Goal: Task Accomplishment & Management: Use online tool/utility

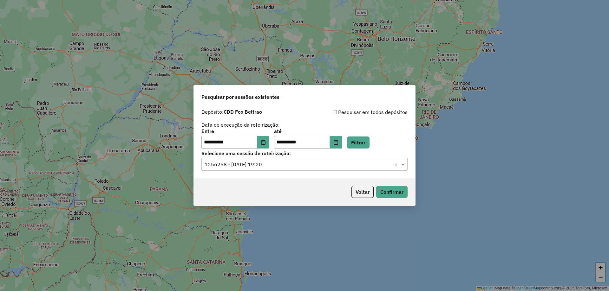
click at [283, 164] on input "text" at bounding box center [297, 165] width 187 height 8
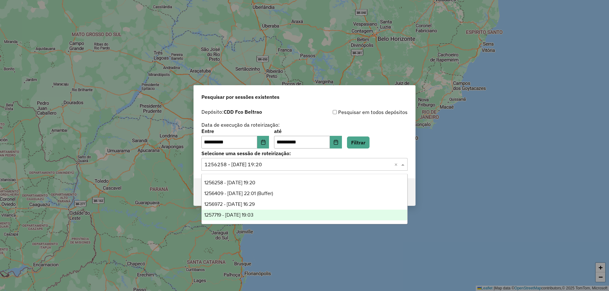
click at [253, 216] on span "1257719 - 02/09/2025 19:03" at bounding box center [228, 214] width 49 height 5
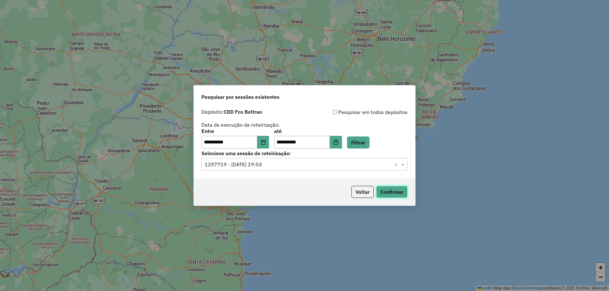
click at [386, 188] on button "Confirmar" at bounding box center [391, 192] width 31 height 12
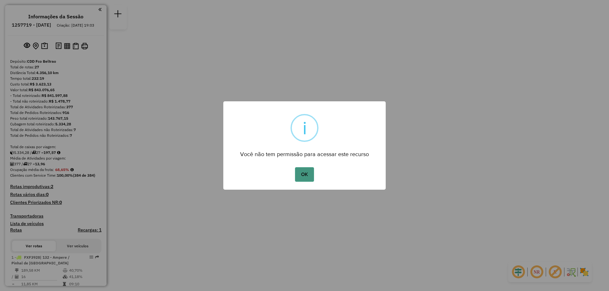
click at [302, 180] on button "OK" at bounding box center [304, 174] width 19 height 15
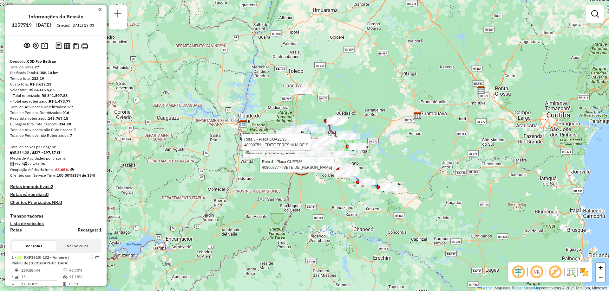
drag, startPoint x: 322, startPoint y: 167, endPoint x: 319, endPoint y: 115, distance: 51.8
click at [319, 115] on div "Rota 3 - Placa CUA2D95 40913310 - LEILA WELTER ANDREAN Rota 4 - Placa CUF7I26 4…" at bounding box center [304, 145] width 609 height 291
click at [311, 215] on div "Rota 3 - Placa CUA2D95 40913310 - LEILA WELTER ANDREAN Rota 4 - Placa CUF7I26 4…" at bounding box center [304, 145] width 609 height 291
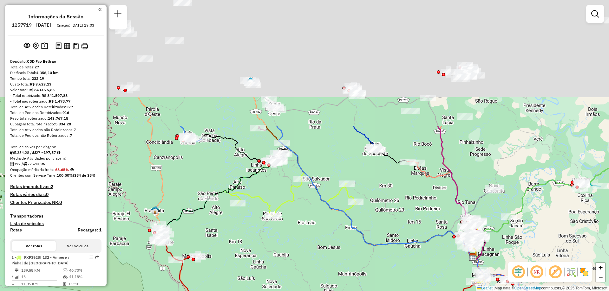
drag, startPoint x: 340, startPoint y: 191, endPoint x: 346, endPoint y: 227, distance: 37.2
click at [346, 227] on div "Janela de atendimento Grade de atendimento Capacidade Transportadoras Veículos …" at bounding box center [304, 145] width 609 height 291
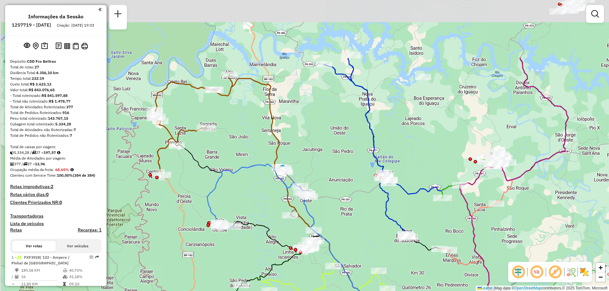
drag, startPoint x: 354, startPoint y: 118, endPoint x: 404, endPoint y: 220, distance: 113.6
click at [404, 219] on icon at bounding box center [366, 148] width 84 height 180
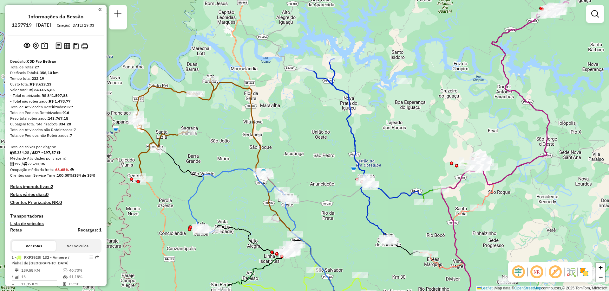
drag, startPoint x: 414, startPoint y: 121, endPoint x: 241, endPoint y: 107, distance: 173.7
click at [241, 107] on div "Janela de atendimento Grade de atendimento Capacidade Transportadoras Veículos …" at bounding box center [304, 145] width 609 height 291
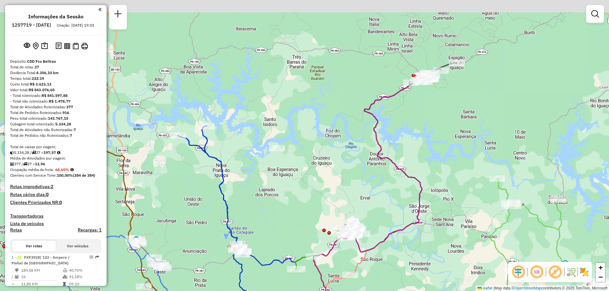
drag, startPoint x: 338, startPoint y: 149, endPoint x: 332, endPoint y: 199, distance: 50.8
click at [332, 199] on div "Janela de atendimento Grade de atendimento Capacidade Transportadoras Veículos …" at bounding box center [304, 145] width 609 height 291
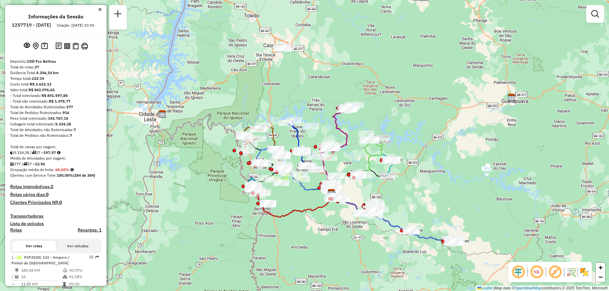
drag, startPoint x: 356, startPoint y: 236, endPoint x: 278, endPoint y: 196, distance: 86.9
click at [278, 196] on div "Janela de atendimento Grade de atendimento Capacidade Transportadoras Veículos …" at bounding box center [304, 145] width 609 height 291
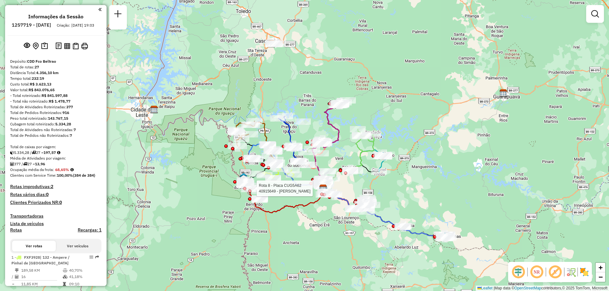
click at [315, 207] on icon at bounding box center [291, 201] width 72 height 24
select select "**********"
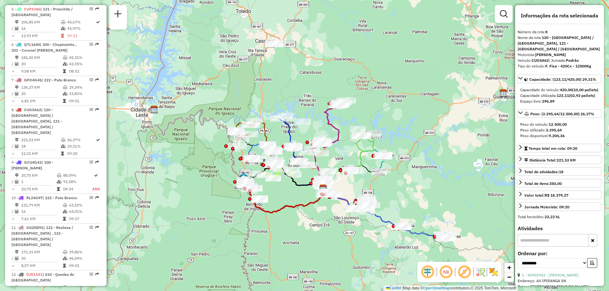
scroll to position [503, 0]
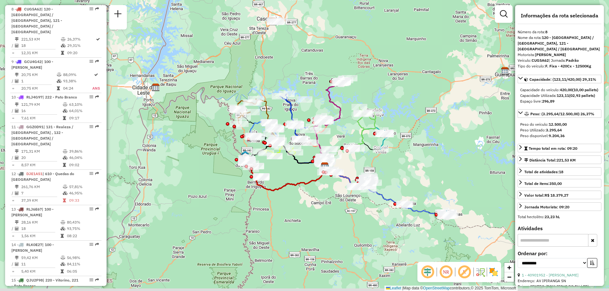
drag, startPoint x: 300, startPoint y: 245, endPoint x: 302, endPoint y: 224, distance: 21.0
click at [302, 224] on div "Janela de atendimento Grade de atendimento Capacidade Transportadoras Veículos …" at bounding box center [304, 145] width 609 height 291
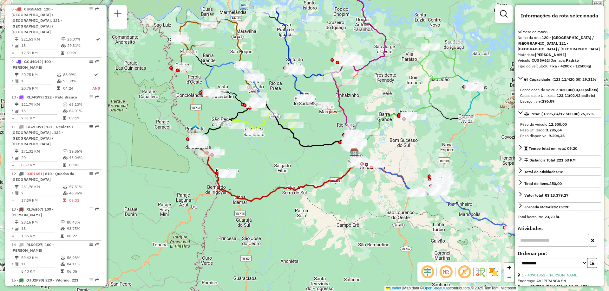
click at [309, 172] on div "Janela de atendimento Grade de atendimento Capacidade Transportadoras Veículos …" at bounding box center [304, 145] width 609 height 291
